Goal: Transaction & Acquisition: Purchase product/service

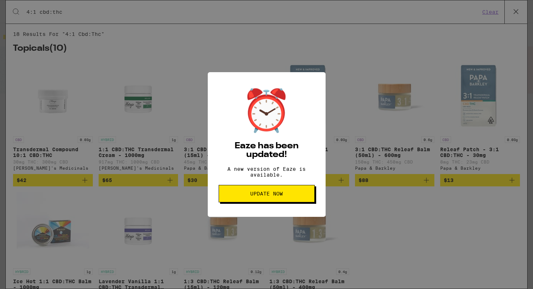
click at [273, 196] on span "Update Now" at bounding box center [266, 193] width 33 height 5
